Goal: Task Accomplishment & Management: Complete application form

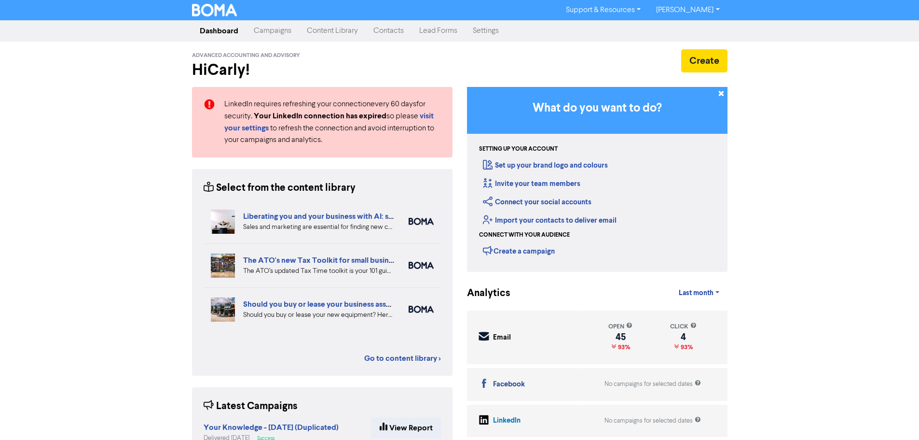
click at [388, 25] on link "Contacts" at bounding box center [389, 30] width 46 height 19
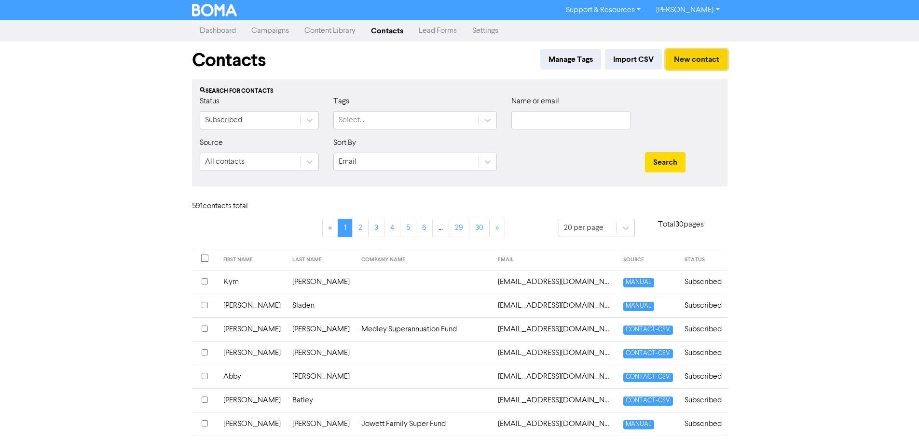
click at [698, 65] on button "New contact" at bounding box center [697, 59] width 62 height 20
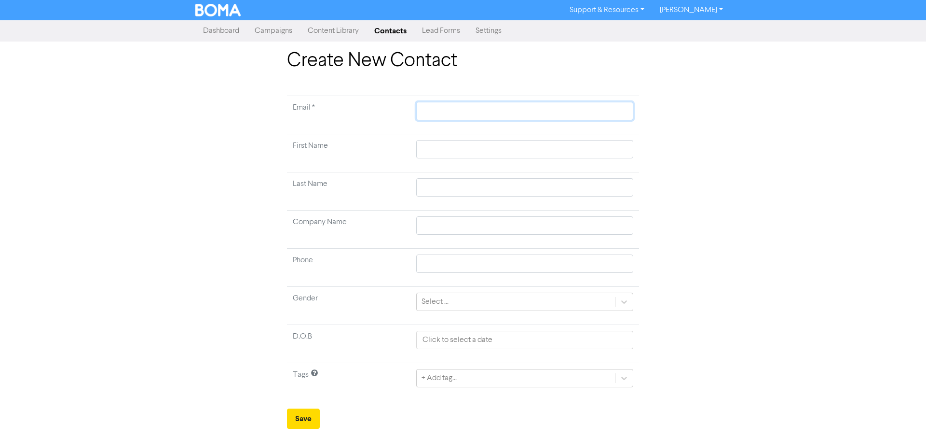
click at [463, 107] on input "text" at bounding box center [524, 111] width 217 height 18
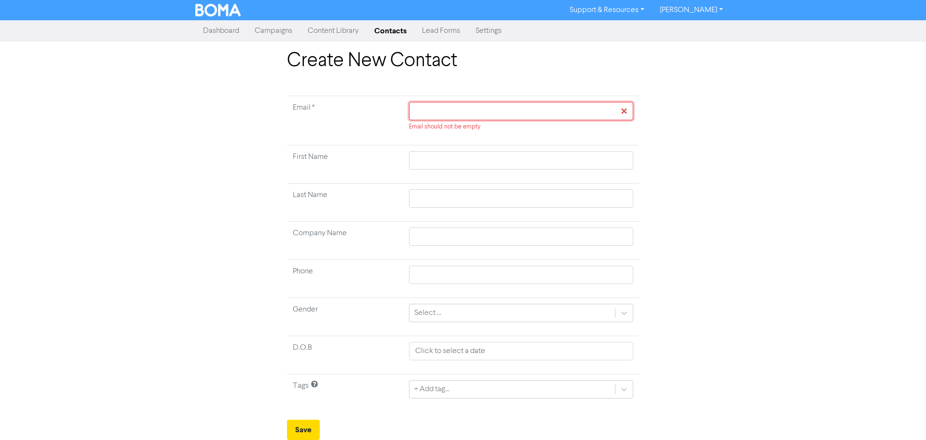
paste input "[EMAIL_ADDRESS][DOMAIN_NAME]"
type input "[EMAIL_ADDRESS][DOMAIN_NAME]"
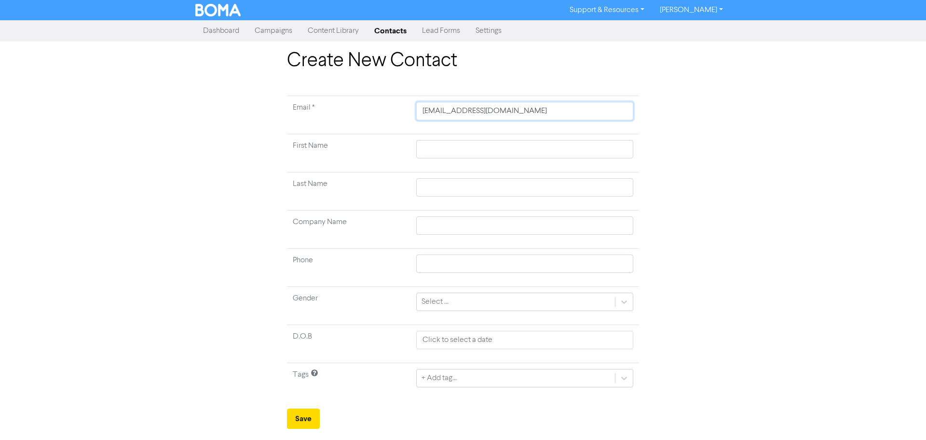
type input "[EMAIL_ADDRESS][DOMAIN_NAME]"
click at [421, 154] on input "text" at bounding box center [524, 149] width 217 height 18
type input "E"
type input "El"
type input "Ell"
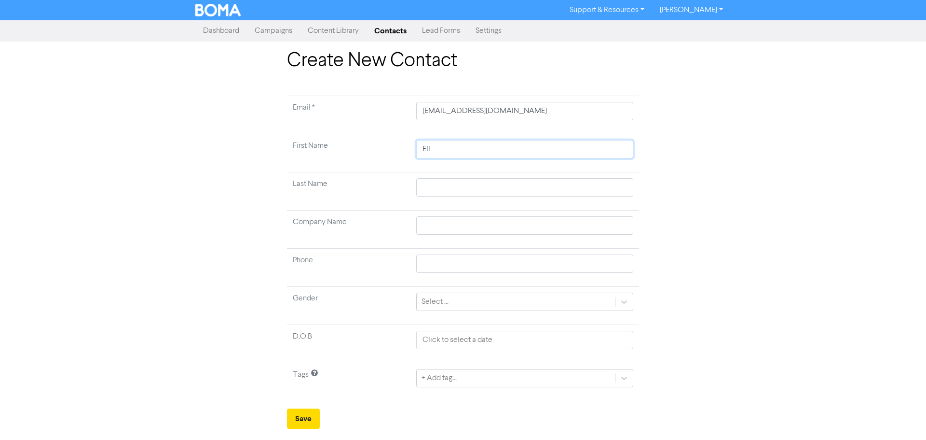
type input "Elle"
type input "[PERSON_NAME]"
click at [449, 190] on input "text" at bounding box center [524, 187] width 217 height 18
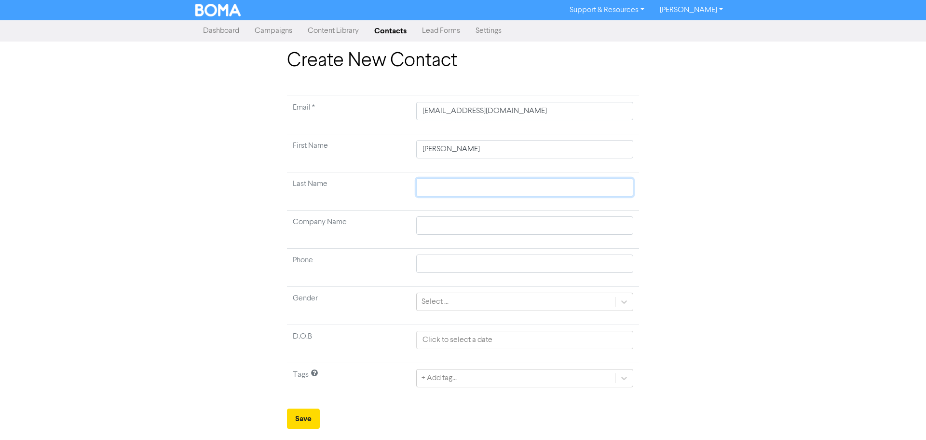
type input "E"
type input "Ea"
type input "Eas"
type input "East"
type input "Eastw"
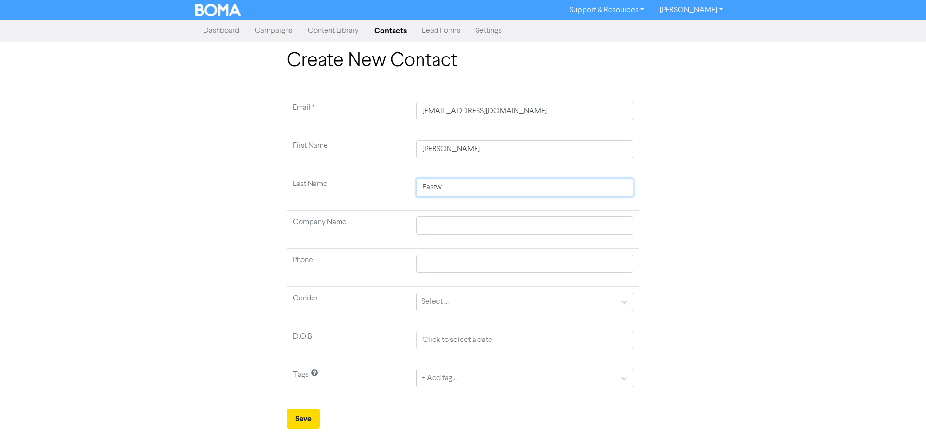
type input "Eastwo"
type input "Eastwoo"
type input "Eastwood"
click at [626, 302] on icon at bounding box center [624, 301] width 6 height 3
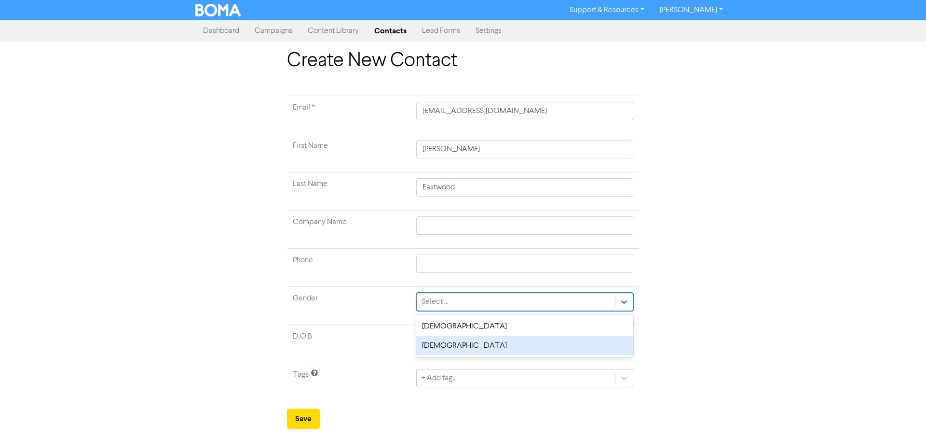
click at [559, 345] on div "[DEMOGRAPHIC_DATA]" at bounding box center [524, 345] width 217 height 19
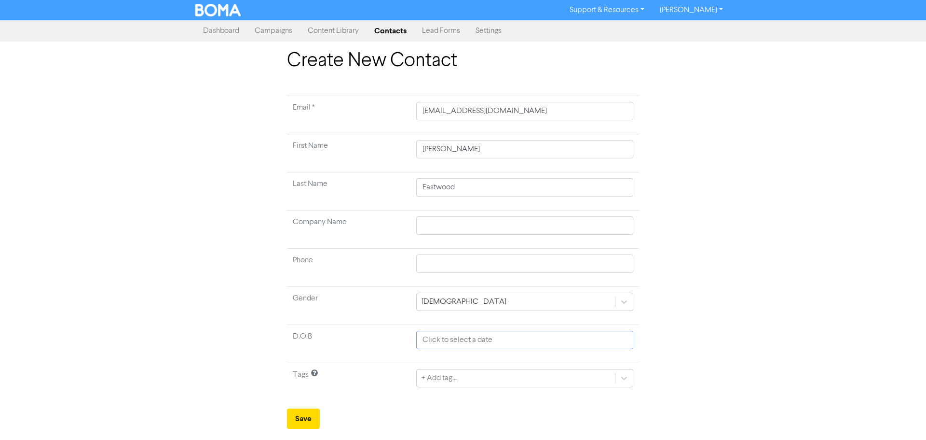
select select "8"
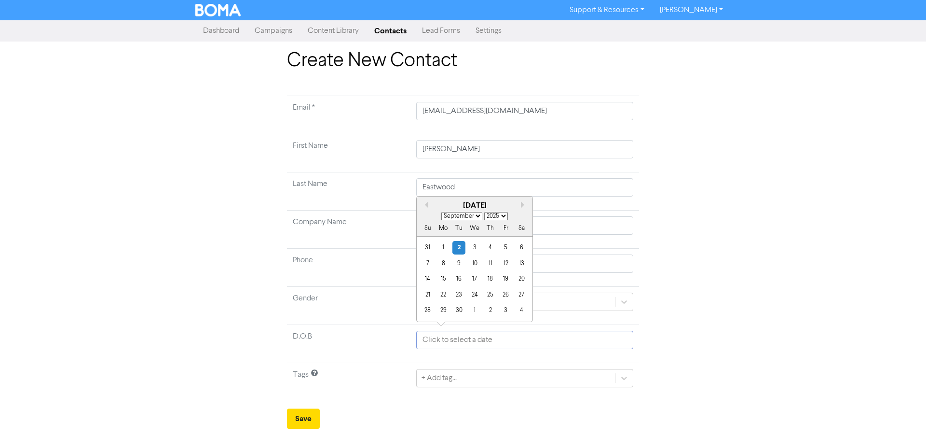
click at [566, 345] on input "text" at bounding box center [524, 340] width 217 height 18
click at [500, 217] on select "1900 1901 1902 1903 1904 1905 1906 1907 1908 1909 1910 1911 1912 1913 1914 1915…" at bounding box center [496, 216] width 24 height 8
select select "1991"
click at [484, 212] on select "1900 1901 1902 1903 1904 1905 1906 1907 1908 1909 1910 1911 1912 1913 1914 1915…" at bounding box center [496, 216] width 24 height 8
click at [466, 212] on select "January February March April May June July August September October November De…" at bounding box center [462, 216] width 41 height 8
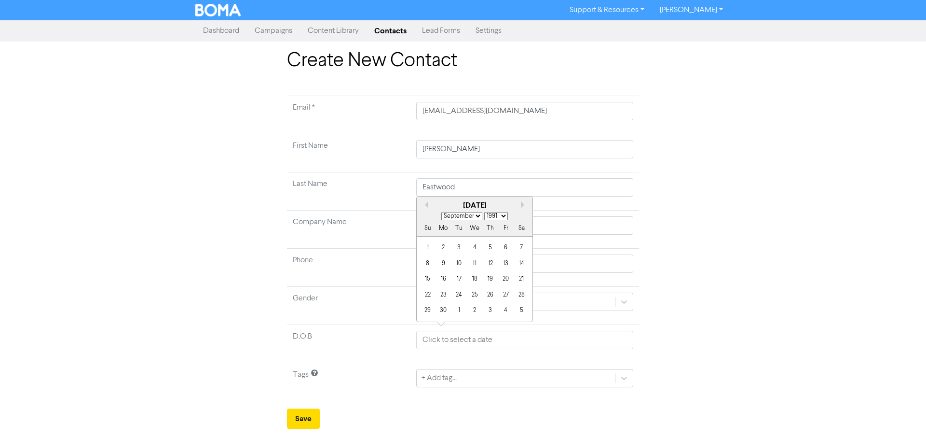
select select "7"
click at [442, 212] on select "January February March April May June July August September October November De…" at bounding box center [462, 216] width 41 height 8
click at [490, 264] on div "8" at bounding box center [490, 263] width 13 height 13
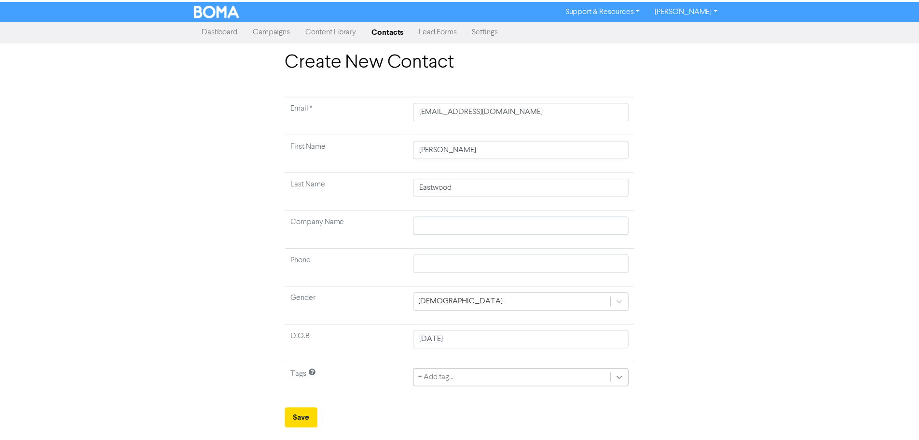
scroll to position [52, 0]
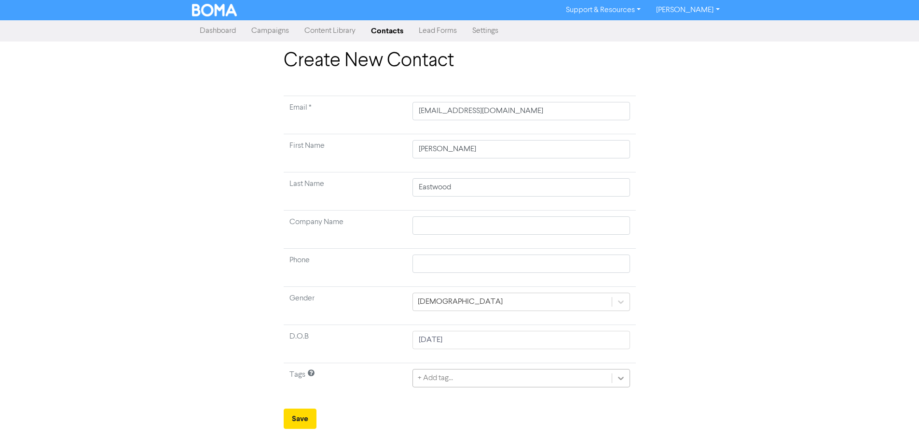
click at [616, 378] on div "+ Add tag..." at bounding box center [521, 378] width 217 height 18
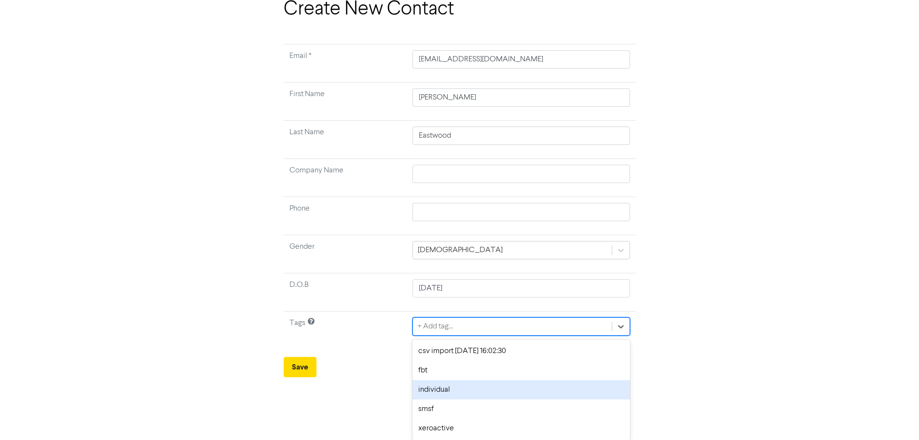
click at [540, 390] on div "individual" at bounding box center [521, 389] width 217 height 19
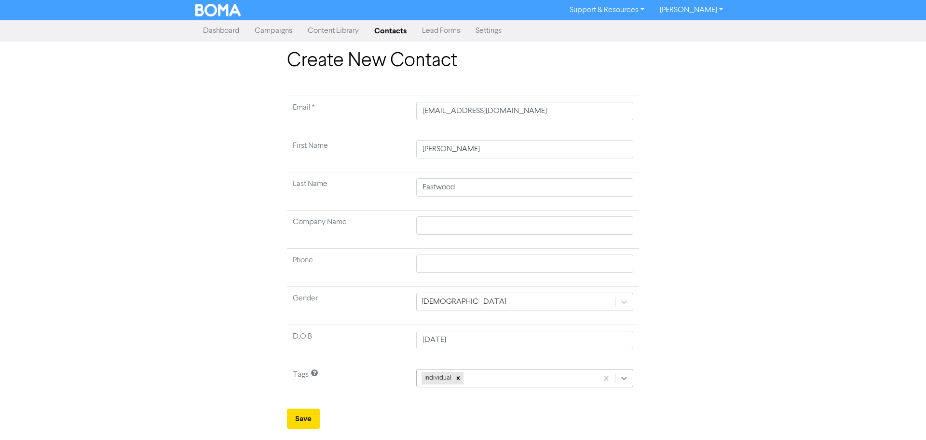
click at [622, 381] on div "individual" at bounding box center [524, 378] width 217 height 18
click at [713, 369] on div "Create New Contact Email * [EMAIL_ADDRESS][DOMAIN_NAME] First Name [PERSON_NAME…" at bounding box center [463, 238] width 550 height 379
click at [302, 414] on button "Save" at bounding box center [303, 418] width 33 height 20
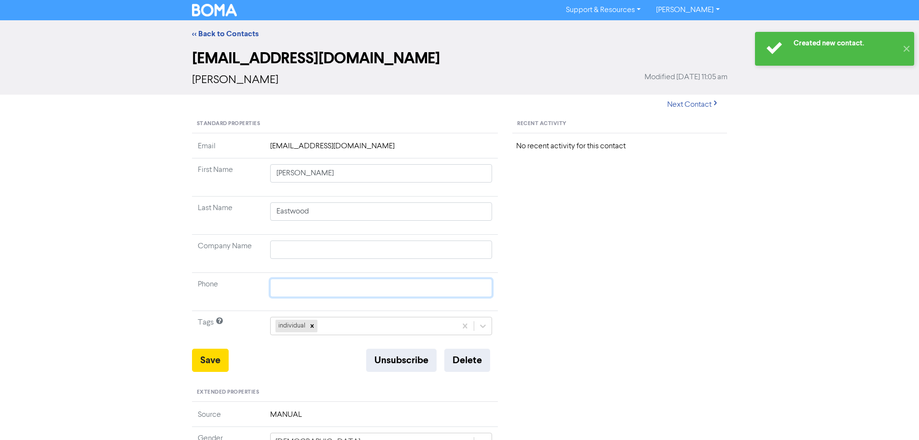
click at [297, 288] on input "text" at bounding box center [381, 287] width 222 height 18
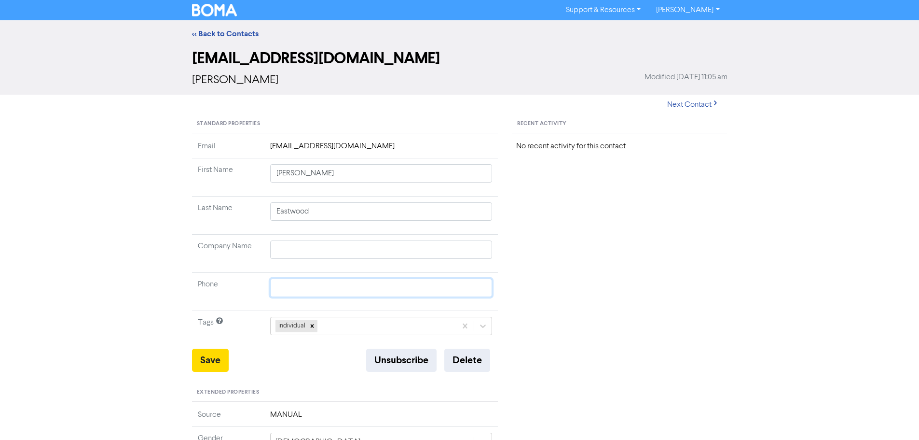
paste input "0418 165 302"
type input "0418 165 302"
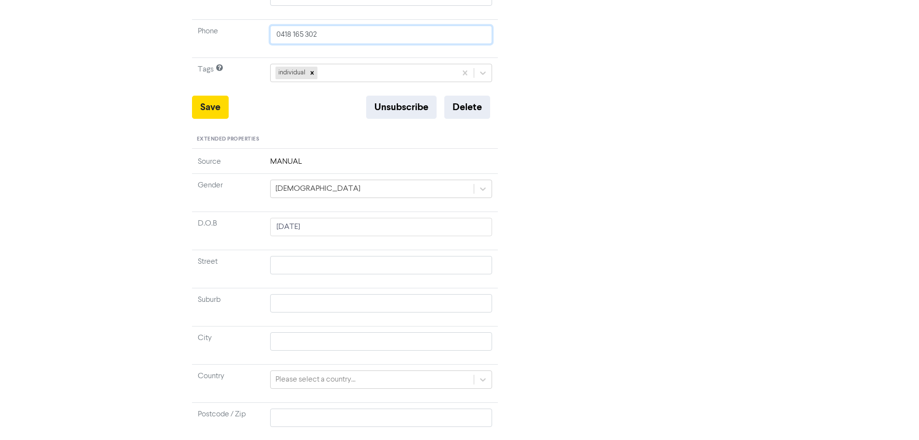
scroll to position [205, 0]
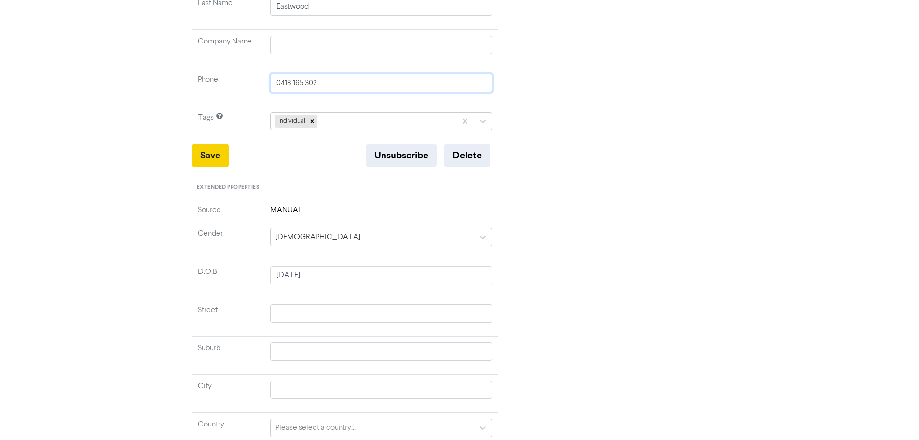
type input "0418 165 302"
click at [199, 154] on button "Save" at bounding box center [210, 155] width 37 height 23
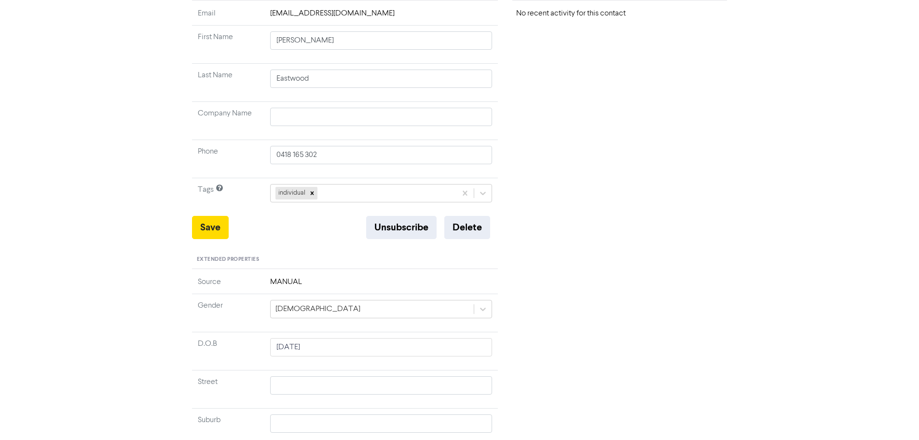
scroll to position [0, 0]
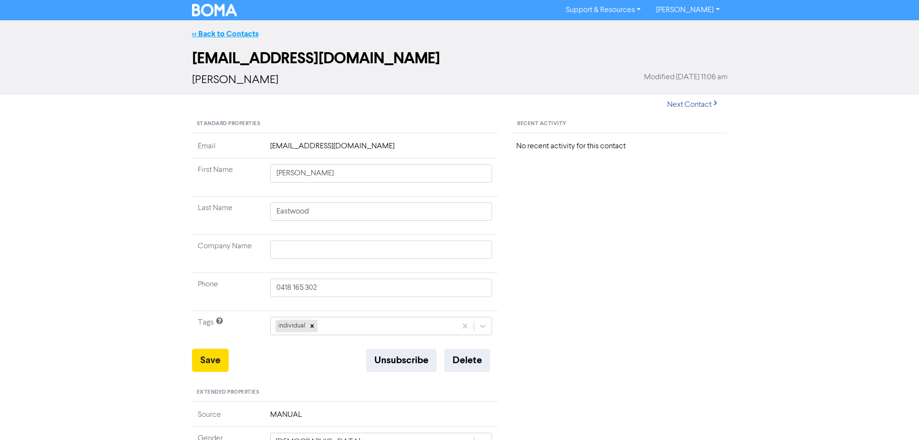
click at [234, 31] on link "<< Back to Contacts" at bounding box center [225, 34] width 67 height 10
